Goal: Find specific page/section

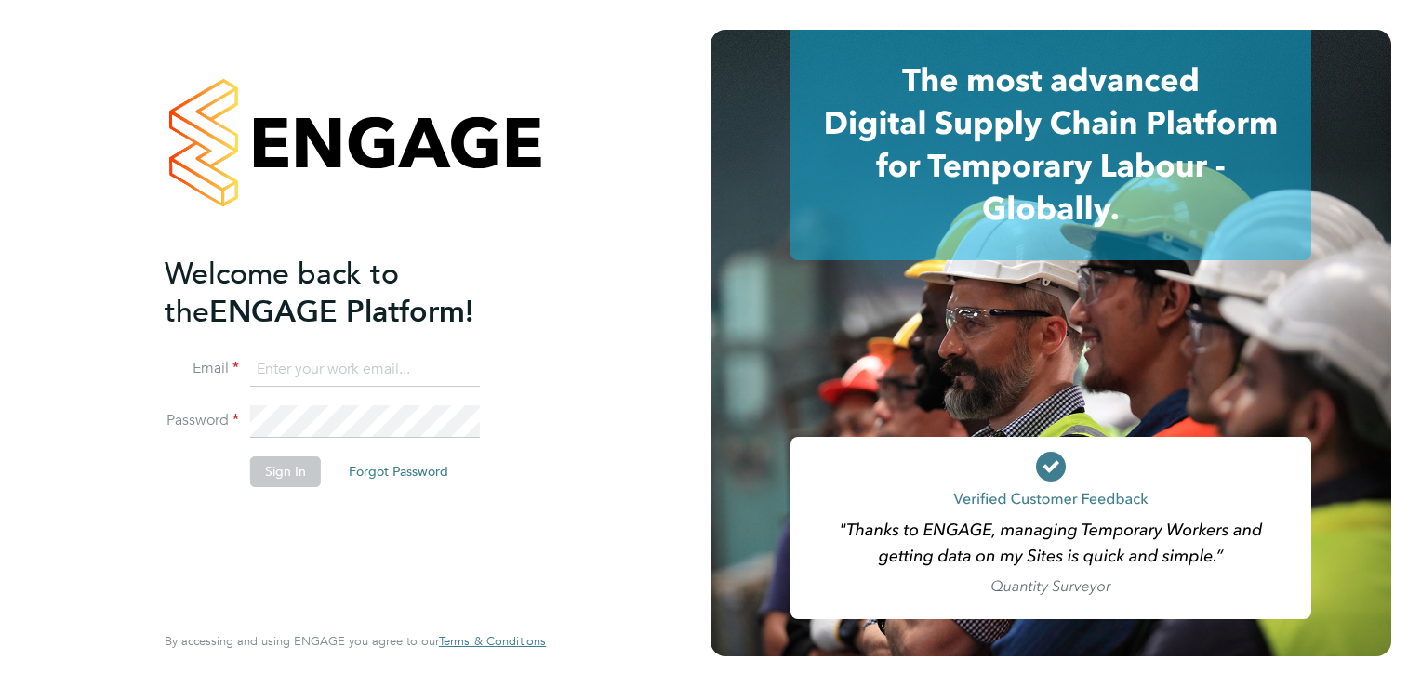
type input "[PERSON_NAME][EMAIL_ADDRESS][DOMAIN_NAME]"
click at [284, 467] on button "Sign In" at bounding box center [285, 472] width 71 height 30
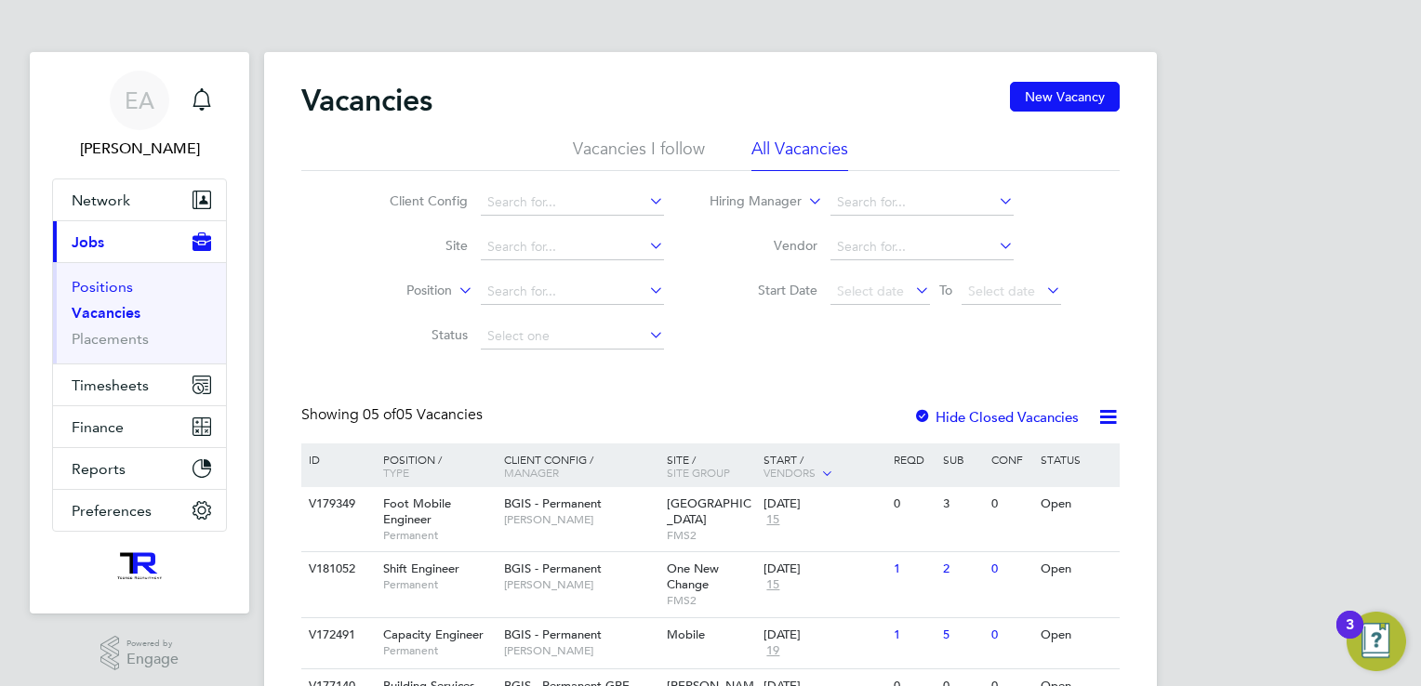
click at [106, 278] on link "Positions" at bounding box center [102, 287] width 61 height 18
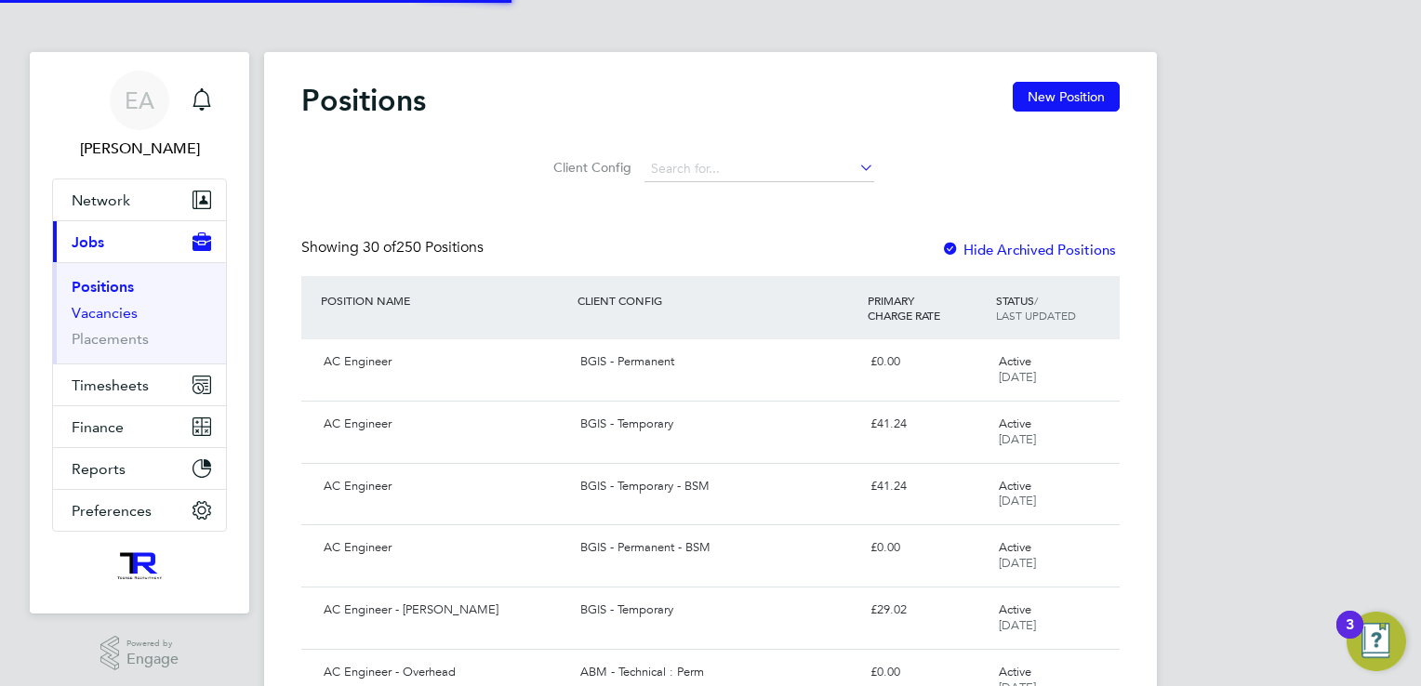
click at [107, 313] on link "Vacancies" at bounding box center [105, 313] width 66 height 18
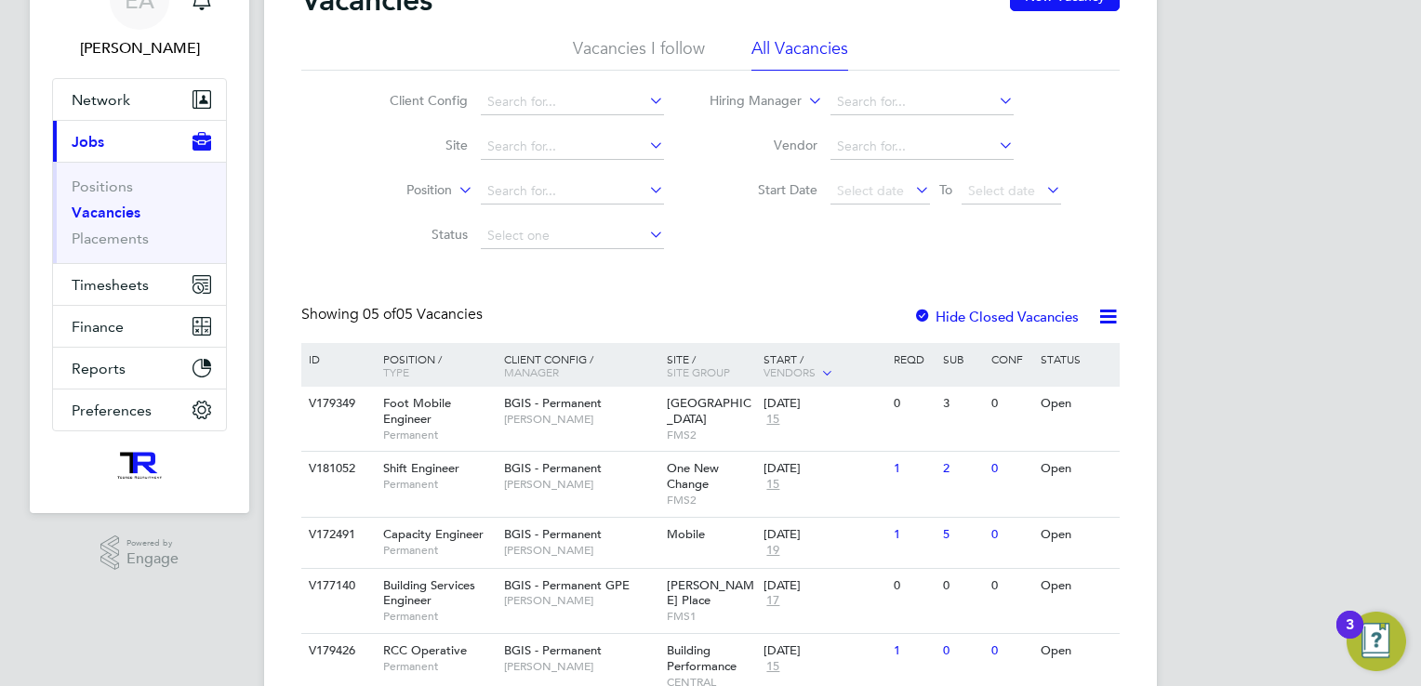
scroll to position [179, 0]
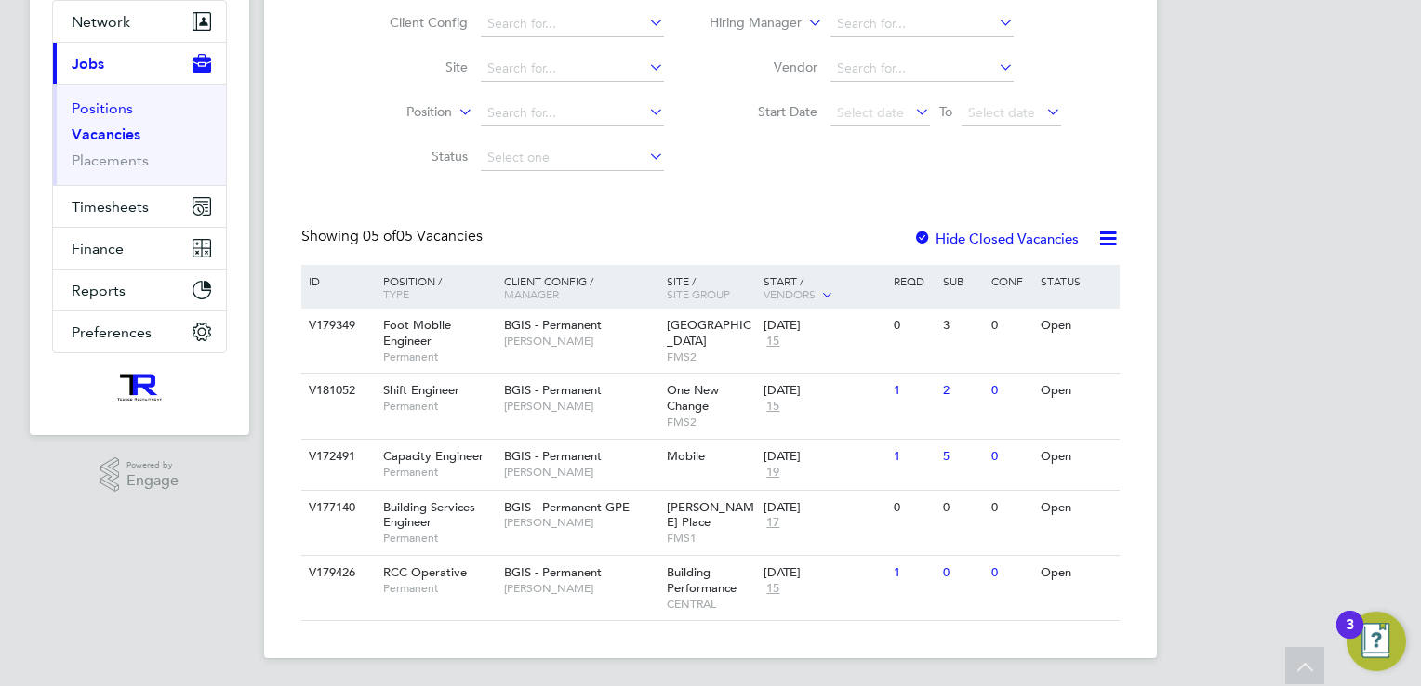
click at [112, 108] on link "Positions" at bounding box center [102, 108] width 61 height 18
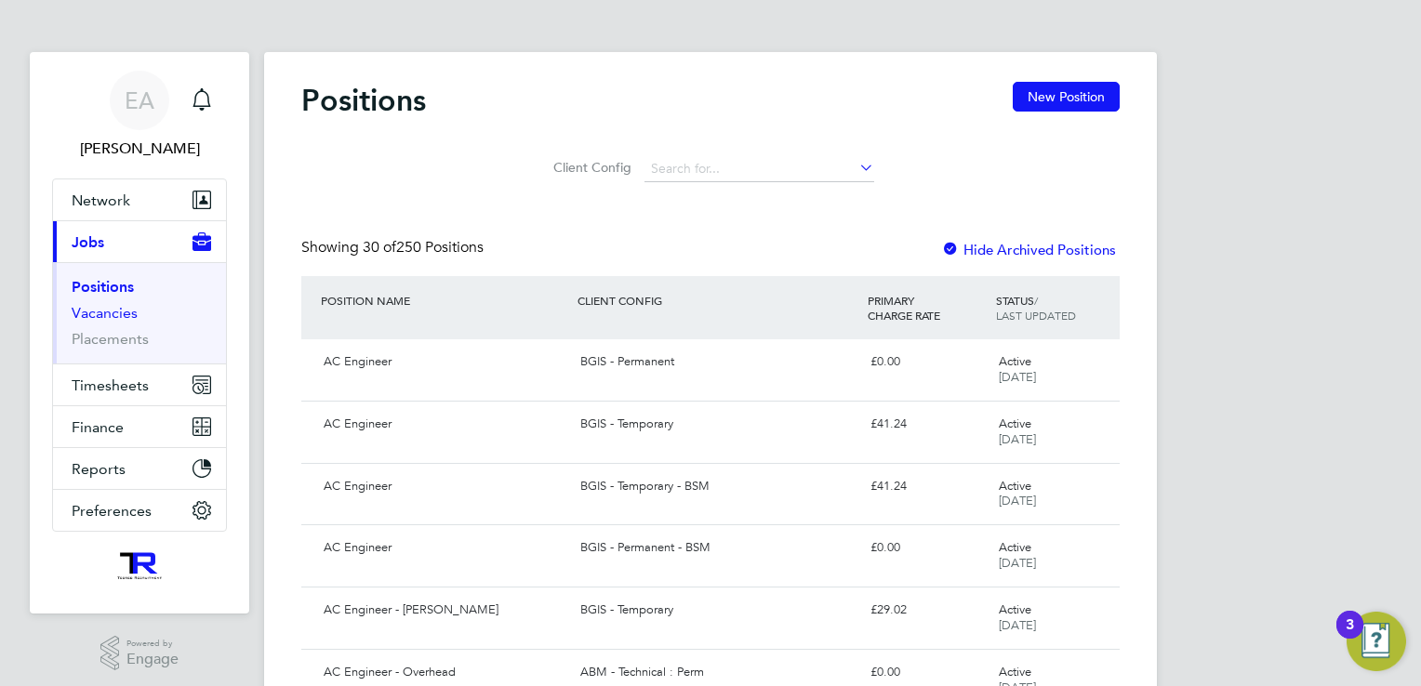
click at [107, 310] on link "Vacancies" at bounding box center [105, 313] width 66 height 18
